Goal: Transaction & Acquisition: Purchase product/service

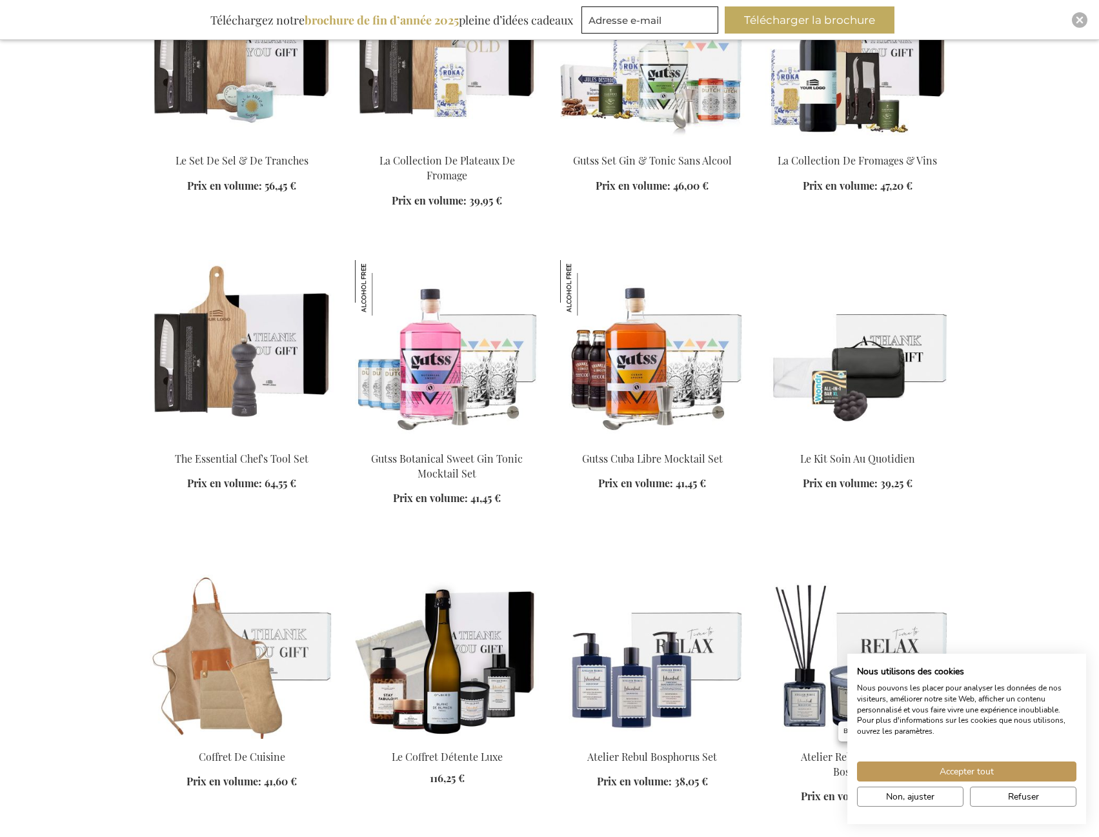
scroll to position [1226, 0]
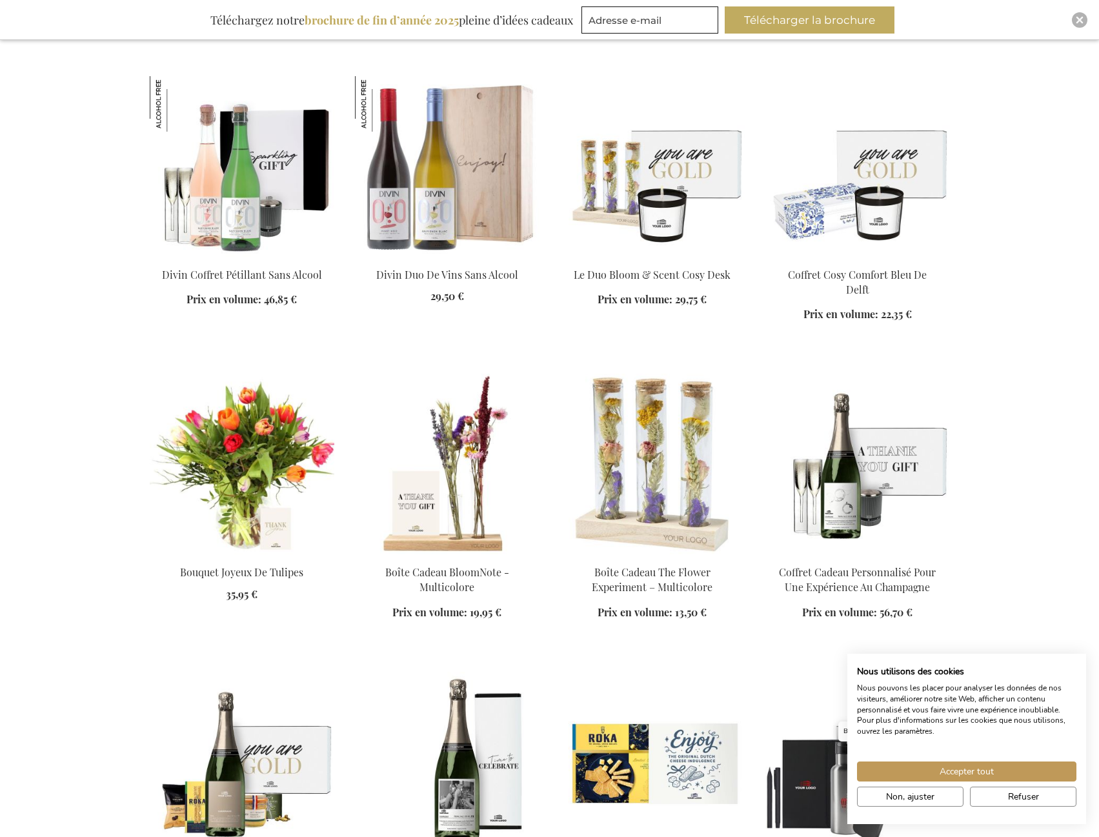
scroll to position [2000, 0]
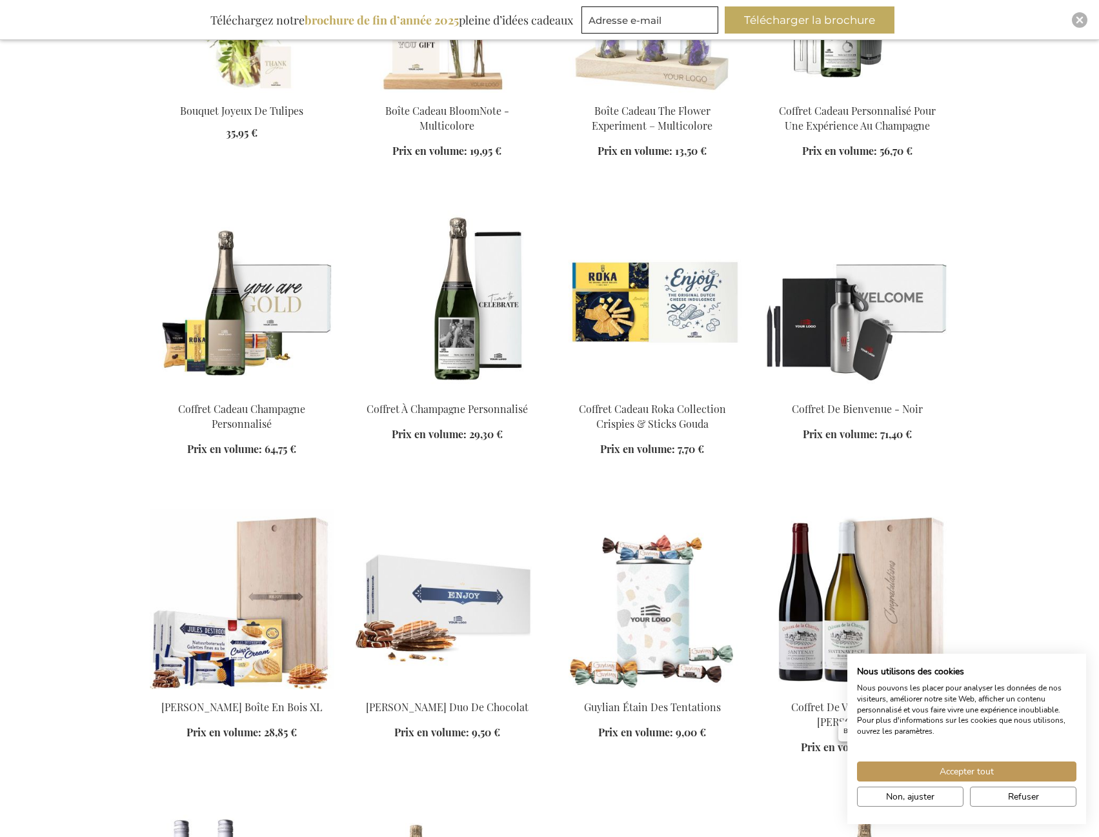
scroll to position [2451, 0]
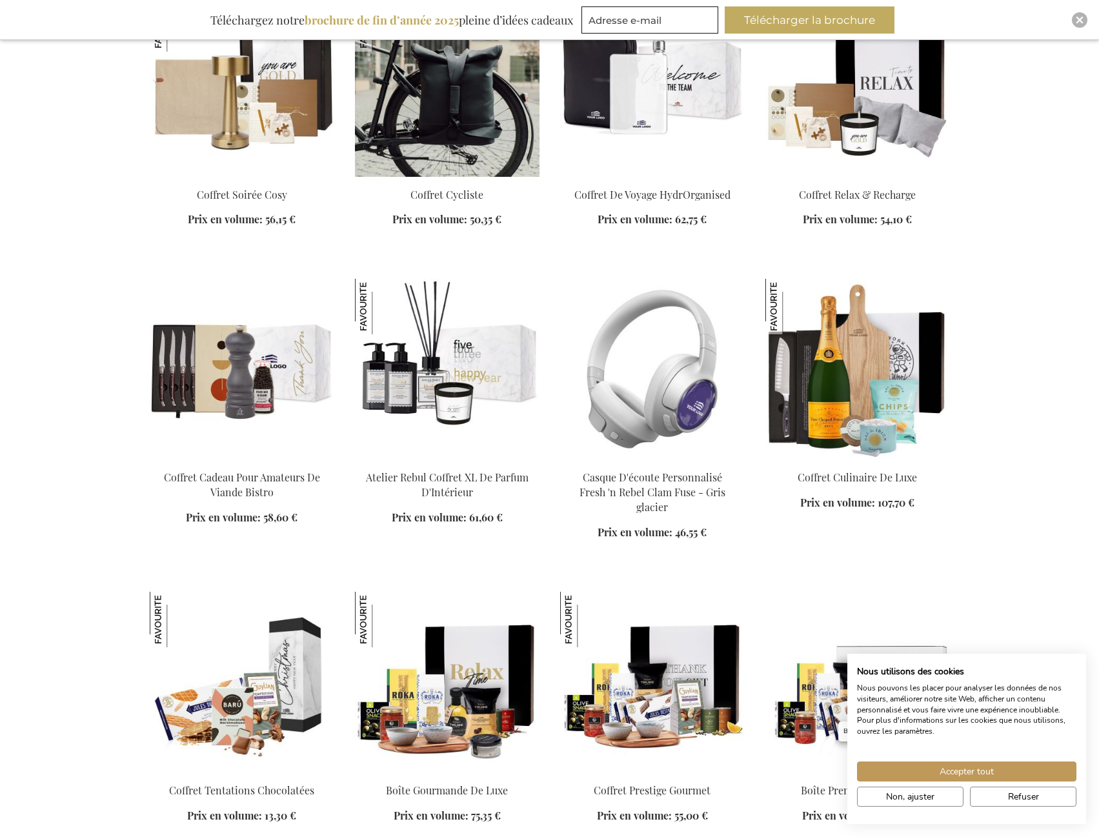
scroll to position [3871, 0]
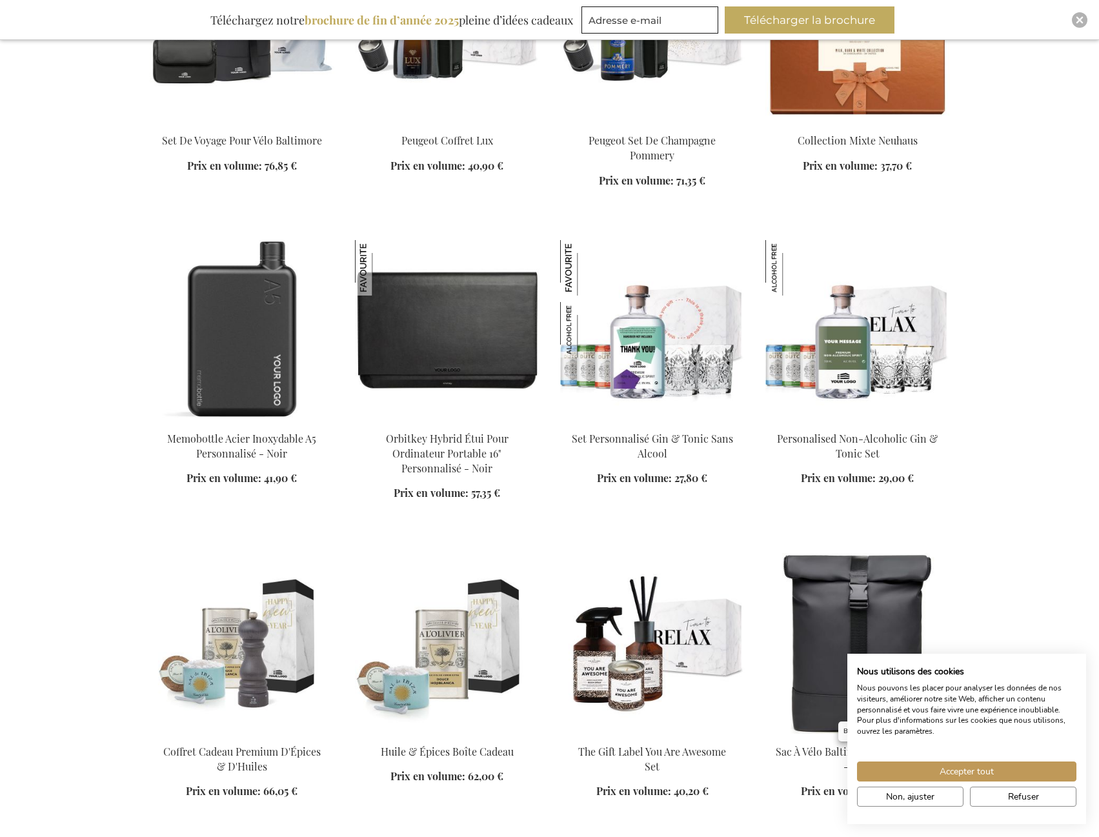
scroll to position [4838, 0]
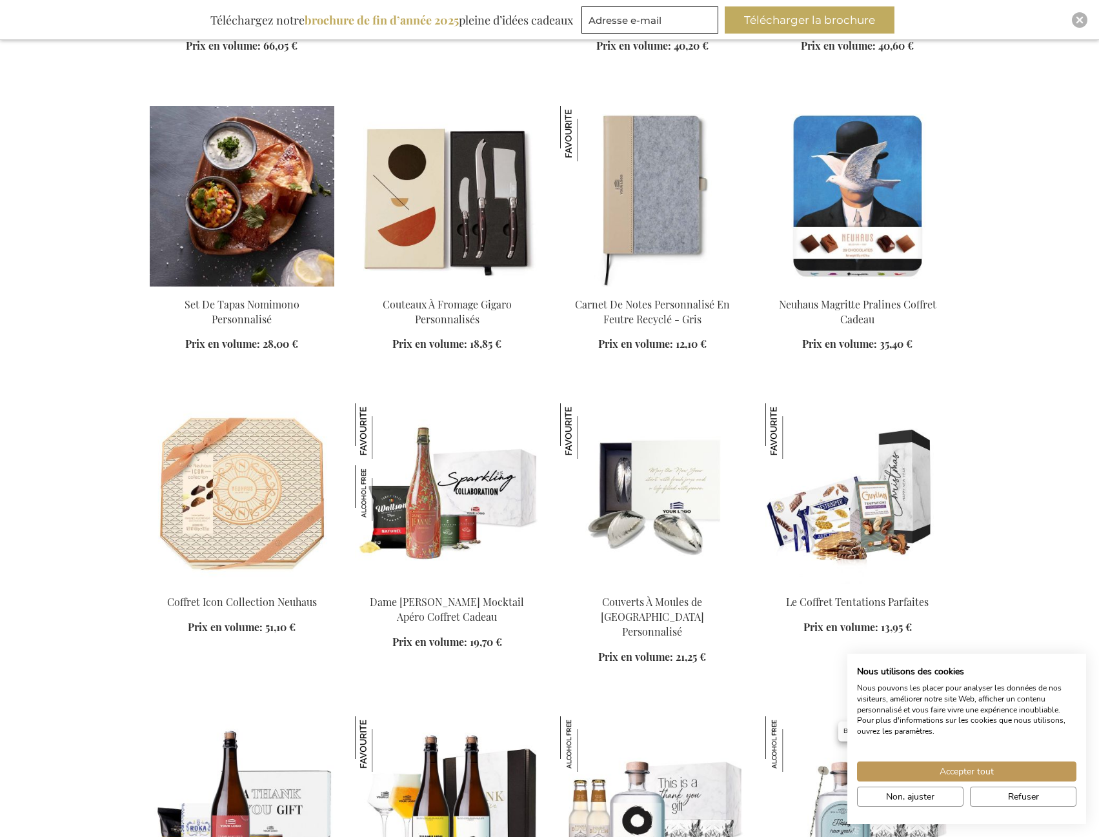
scroll to position [5548, 0]
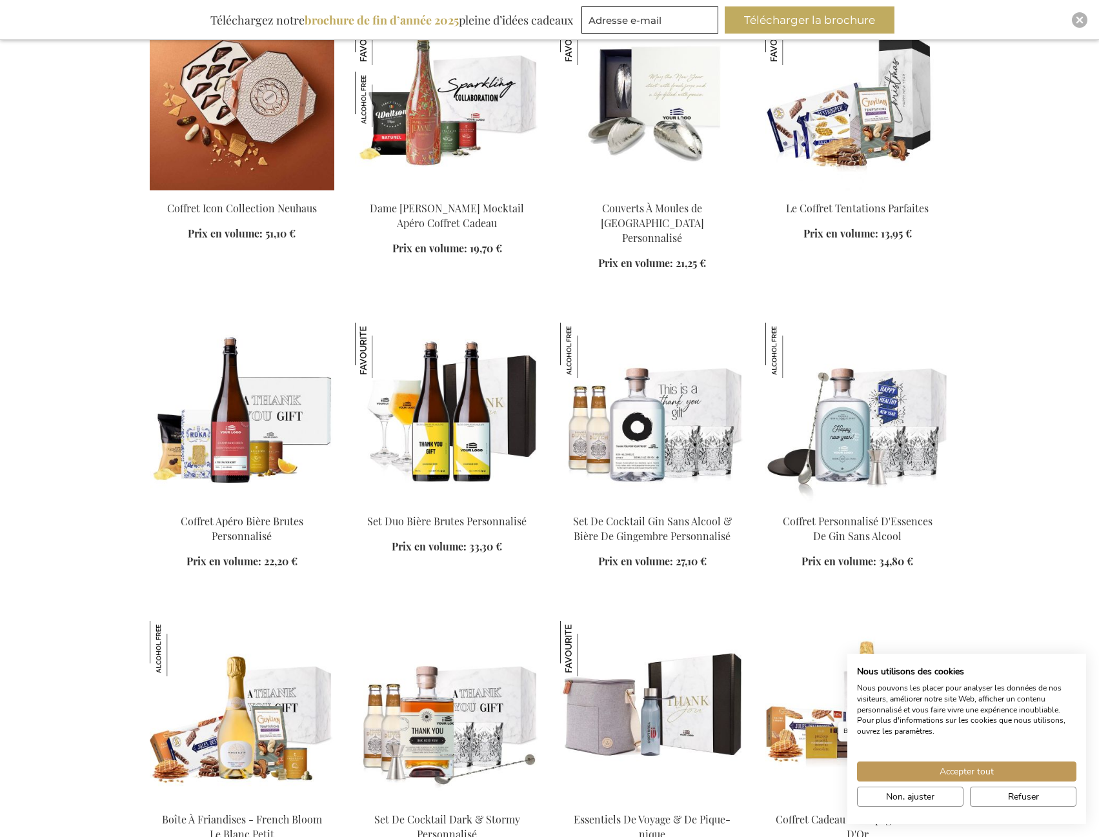
scroll to position [6064, 0]
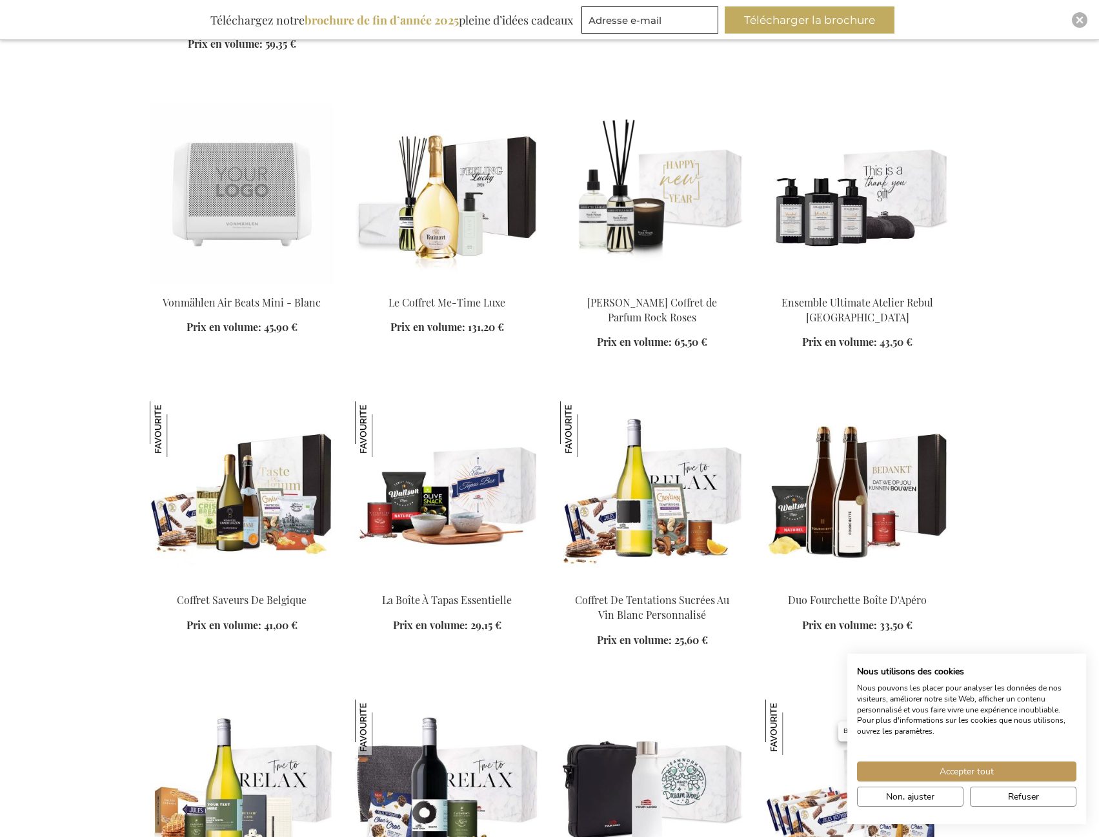
scroll to position [7354, 0]
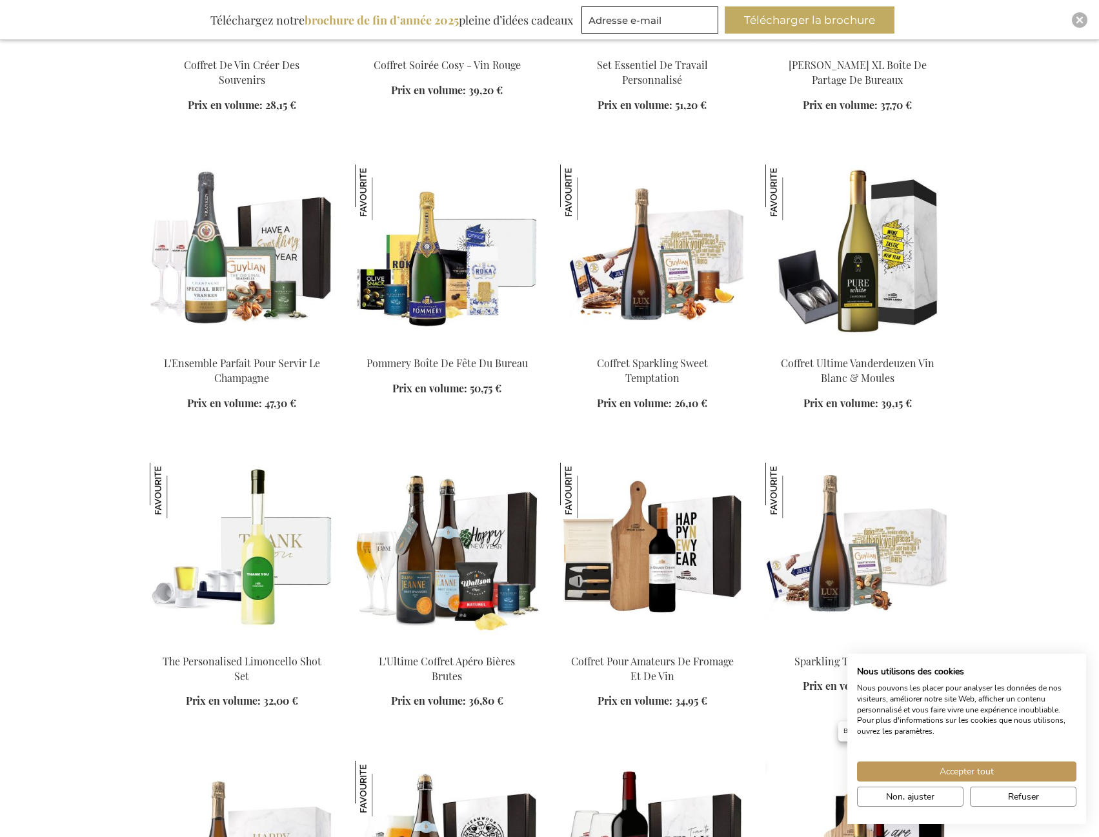
scroll to position [8193, 0]
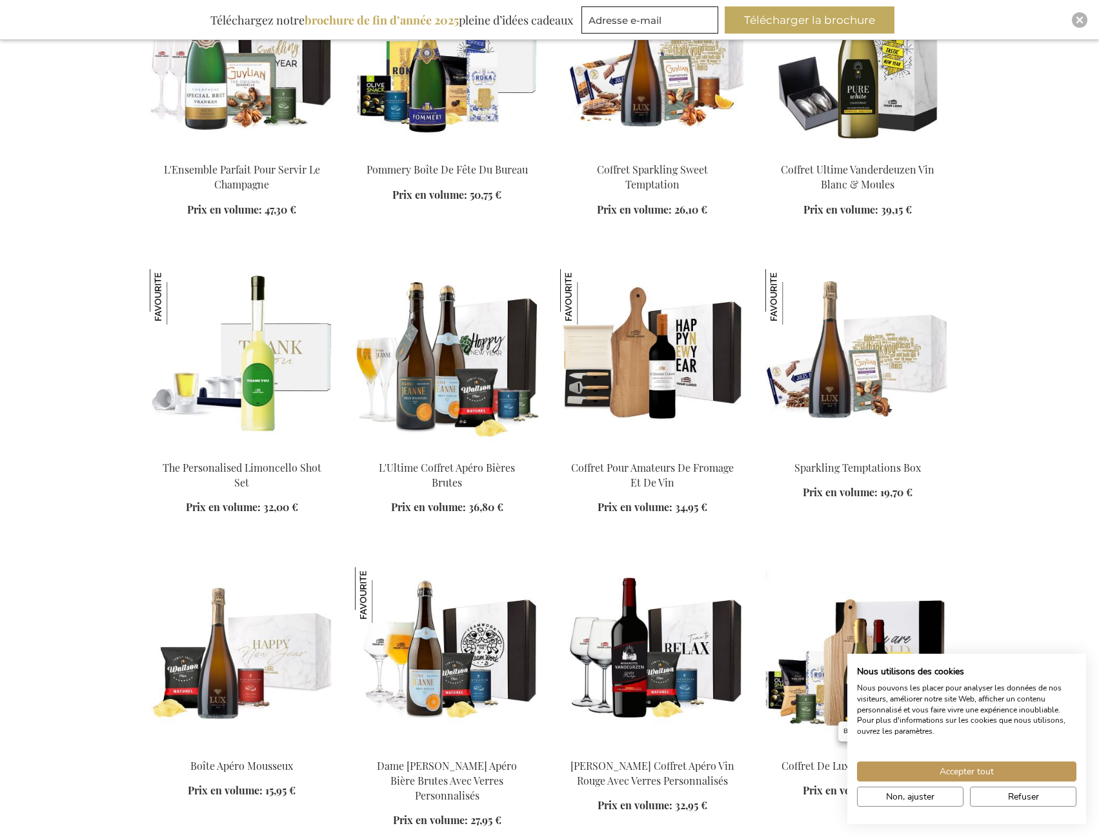
scroll to position [8387, 0]
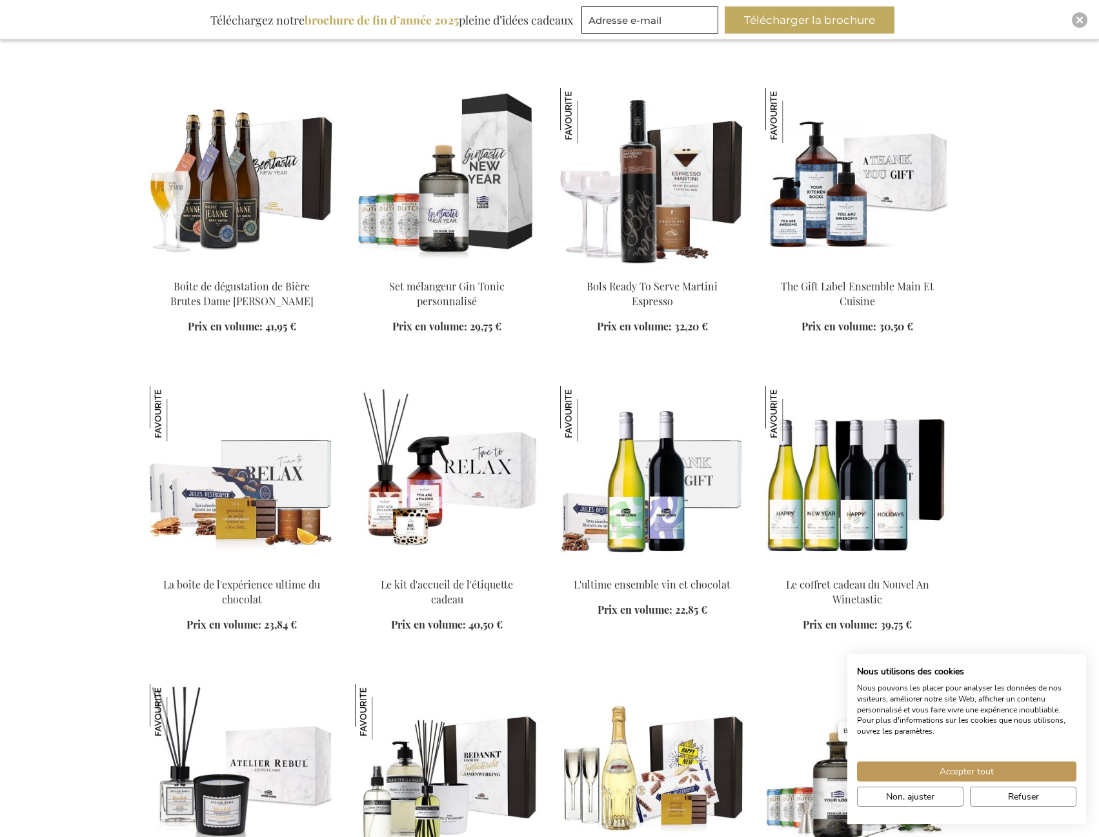
scroll to position [9612, 0]
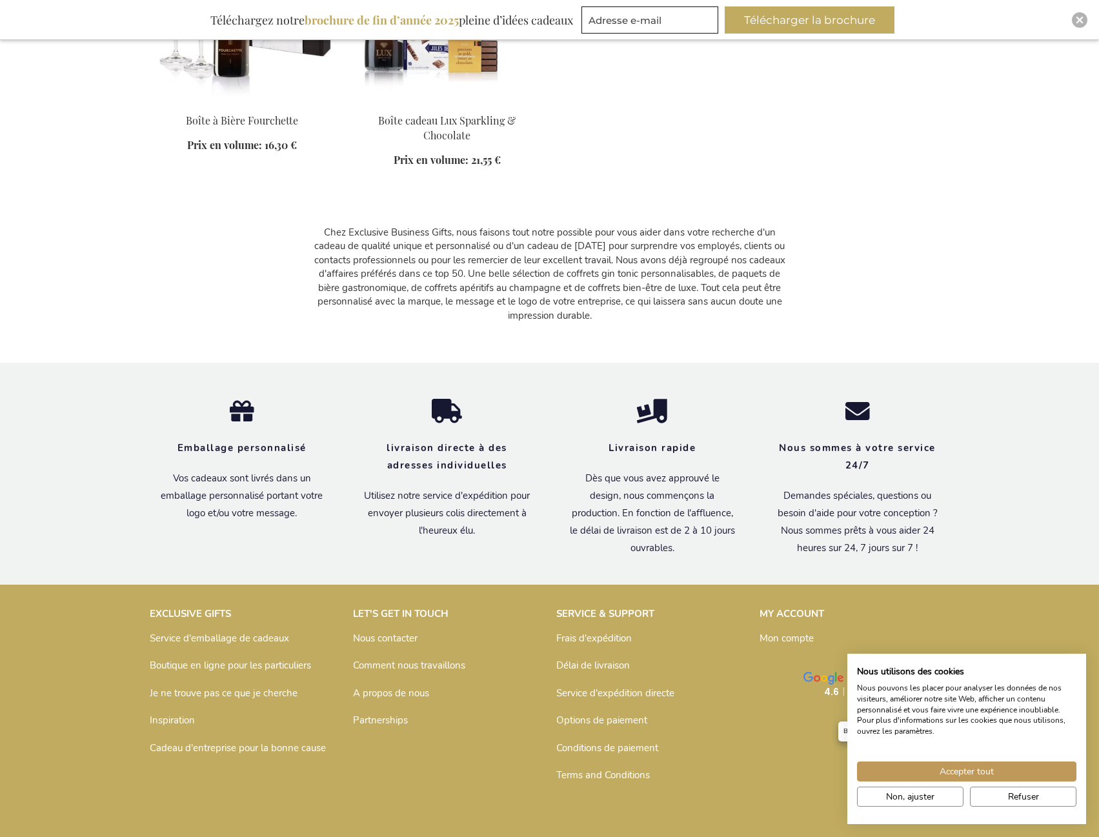
scroll to position [10561, 0]
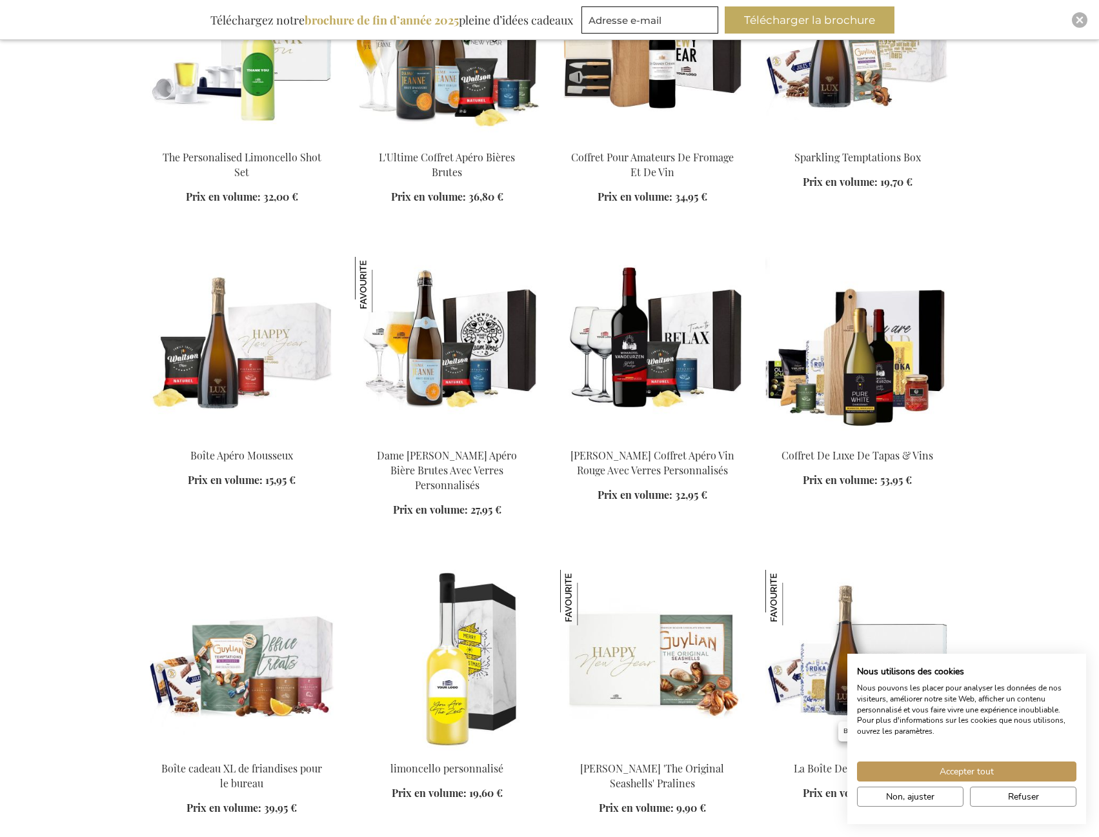
scroll to position [8690, 0]
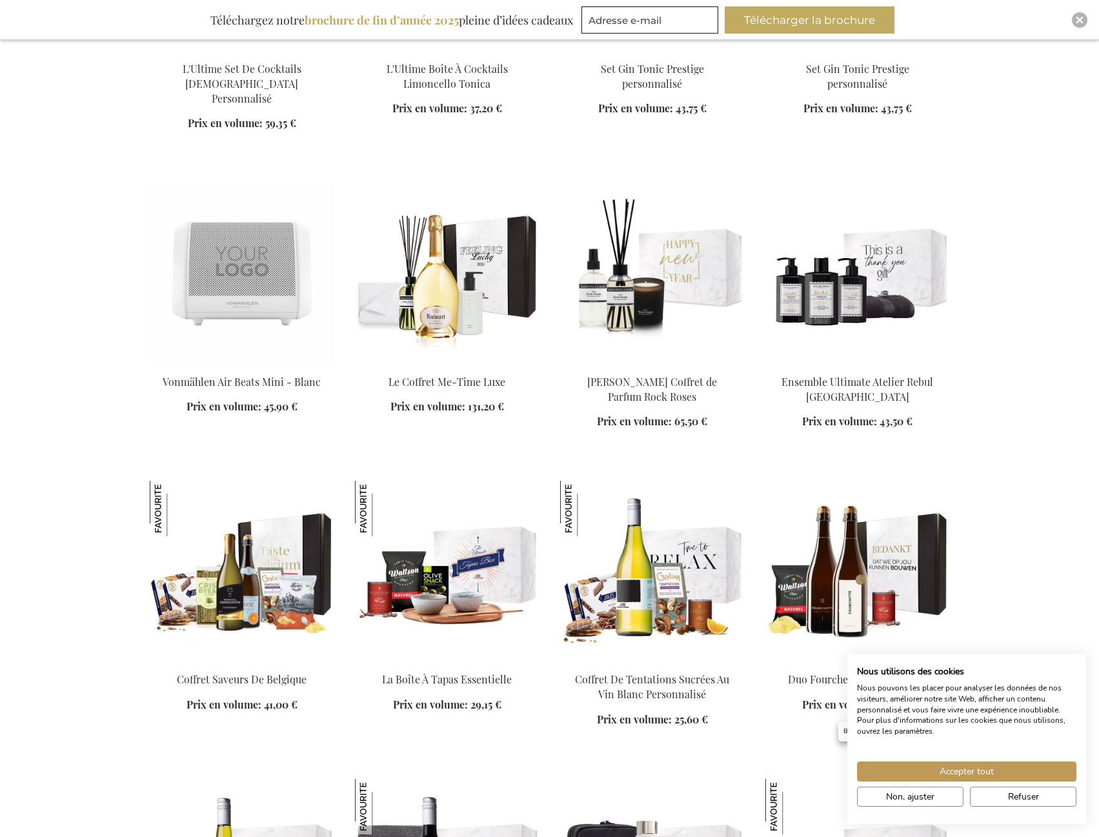
scroll to position [7141, 0]
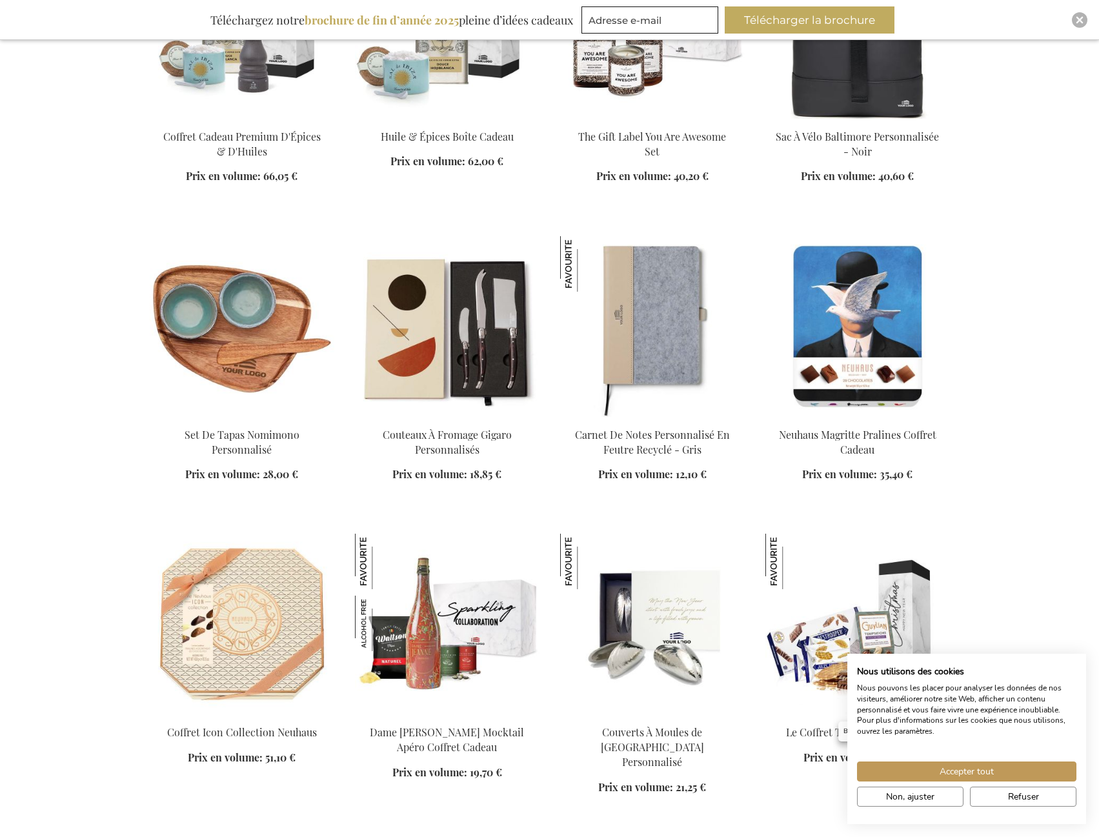
scroll to position [5400, 0]
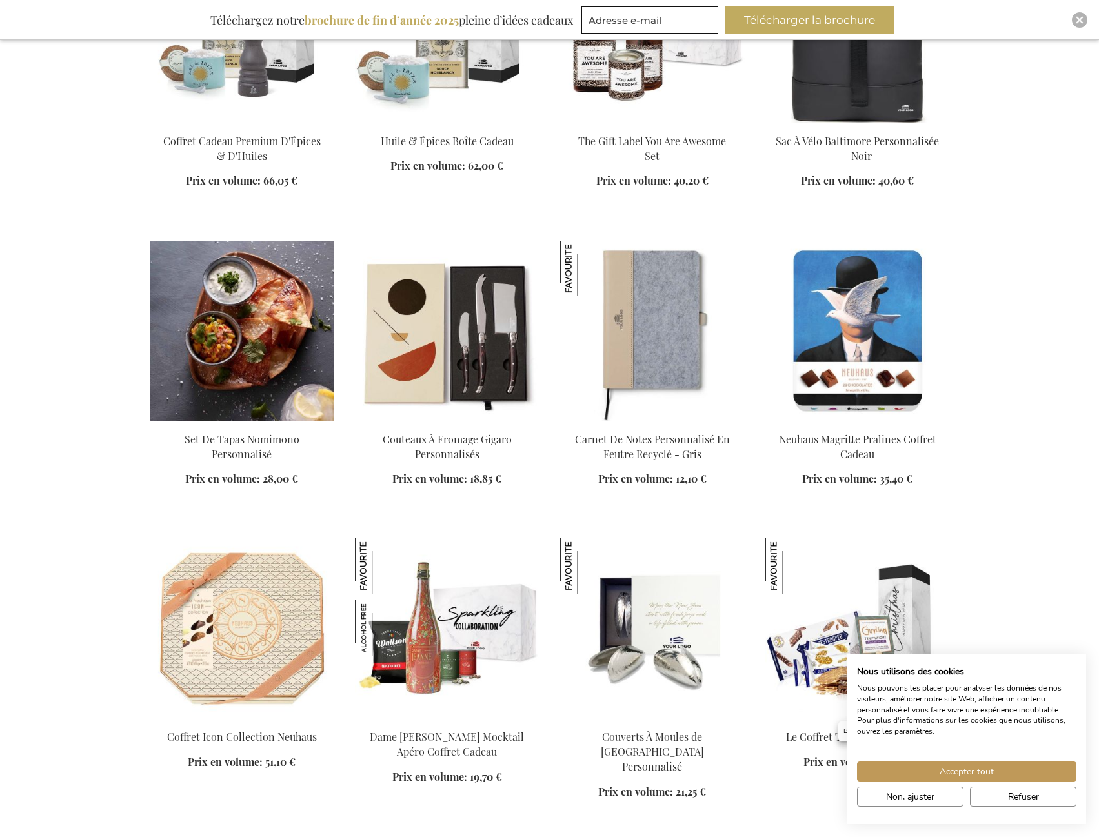
click at [237, 328] on img at bounding box center [242, 331] width 185 height 181
